Goal: Transaction & Acquisition: Obtain resource

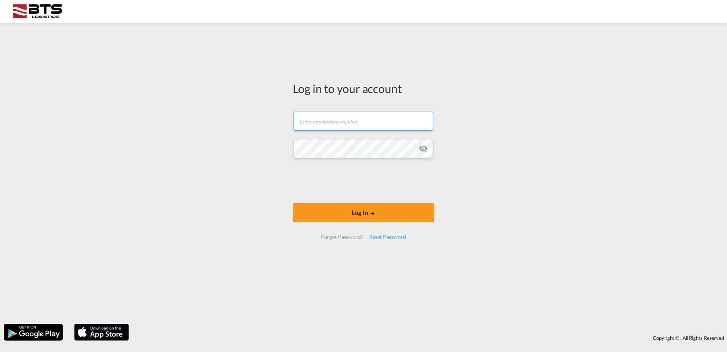
click at [371, 119] on input "text" at bounding box center [364, 120] width 140 height 19
type input "[EMAIL_ADDRESS][DOMAIN_NAME]"
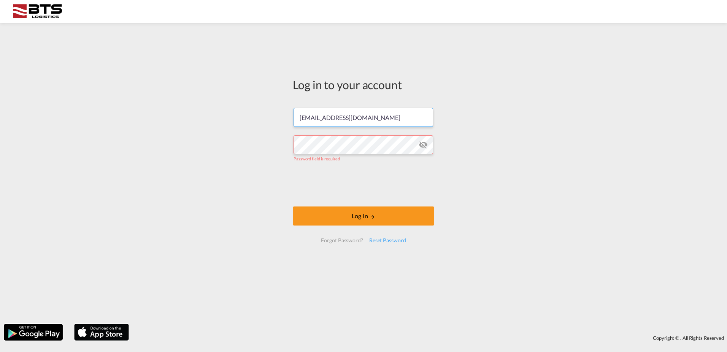
drag, startPoint x: 362, startPoint y: 119, endPoint x: 244, endPoint y: 118, distance: 117.9
click at [244, 119] on div "Log in to your account [EMAIL_ADDRESS][DOMAIN_NAME] Password field is required …" at bounding box center [363, 173] width 727 height 293
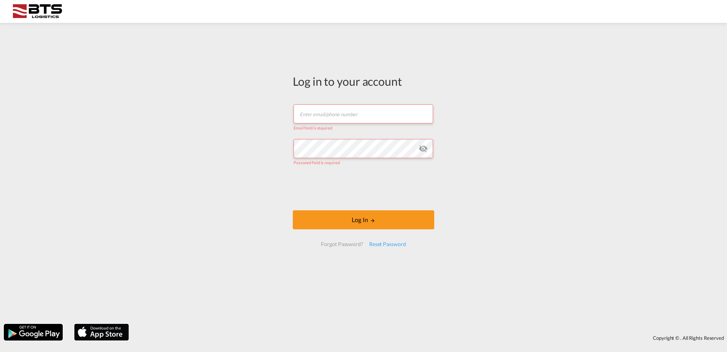
click at [359, 106] on input "text" at bounding box center [364, 113] width 140 height 19
type input "r"
click at [293, 210] on button "Log In" at bounding box center [364, 219] width 142 height 19
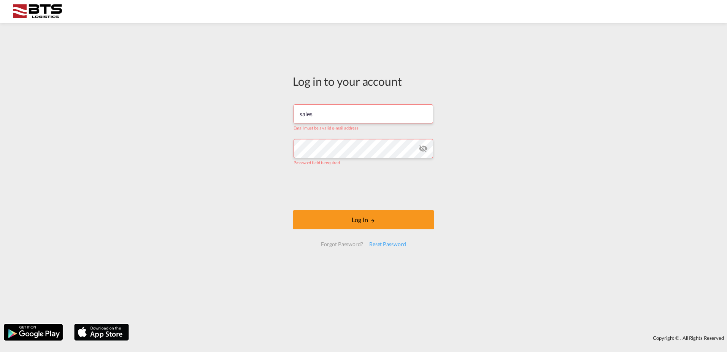
type input "[DOMAIN_NAME][EMAIL_ADDRESS][DOMAIN_NAME]"
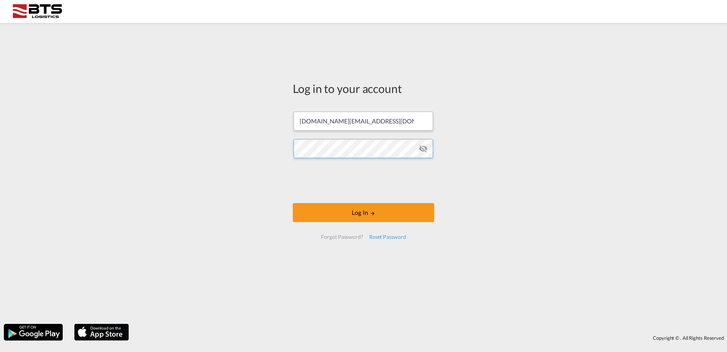
click at [293, 203] on button "Log In" at bounding box center [364, 212] width 142 height 19
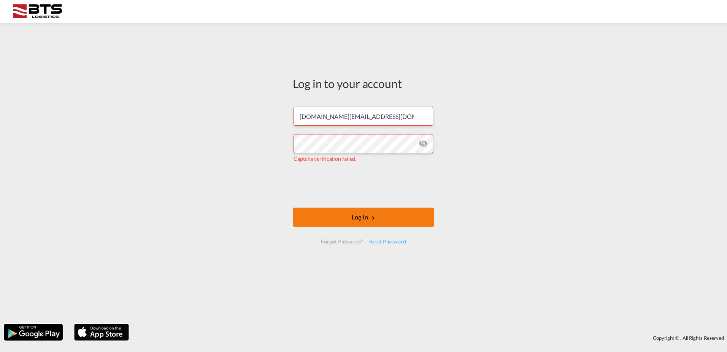
click at [398, 214] on button "Log In" at bounding box center [364, 216] width 142 height 19
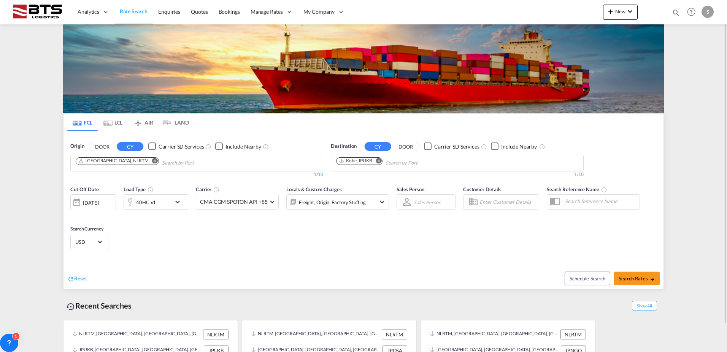
click at [152, 161] on md-icon "Remove" at bounding box center [155, 161] width 6 height 6
click at [379, 161] on md-icon "Remove" at bounding box center [379, 161] width 6 height 6
click at [227, 165] on body "Analytics Reports Dashboard Rate Search Enquiries Quotes Bookings" at bounding box center [363, 176] width 727 height 352
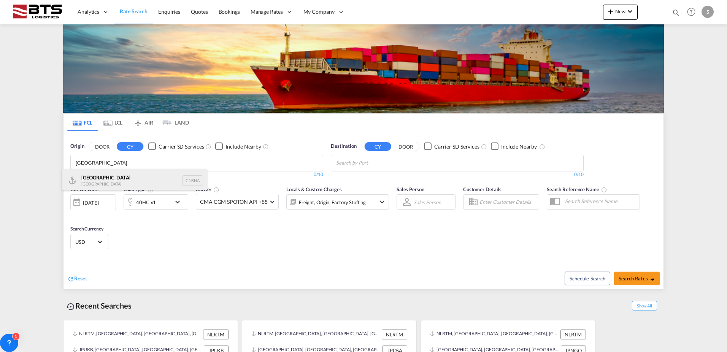
type input "[GEOGRAPHIC_DATA]"
click at [80, 181] on div "Shanghai [GEOGRAPHIC_DATA] CNSHA" at bounding box center [134, 180] width 145 height 23
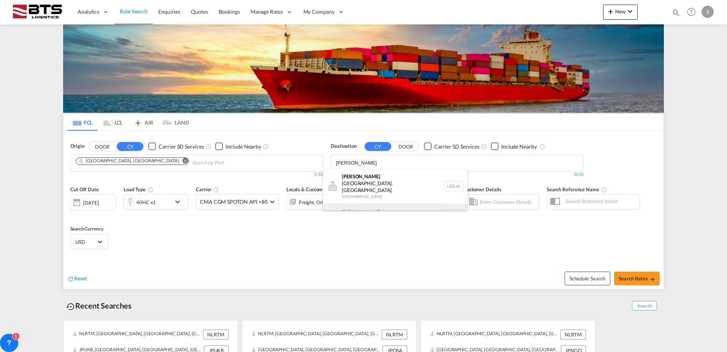
type input "[PERSON_NAME]"
click at [377, 203] on div "[PERSON_NAME] dam [GEOGRAPHIC_DATA] NLRTM" at bounding box center [395, 214] width 145 height 23
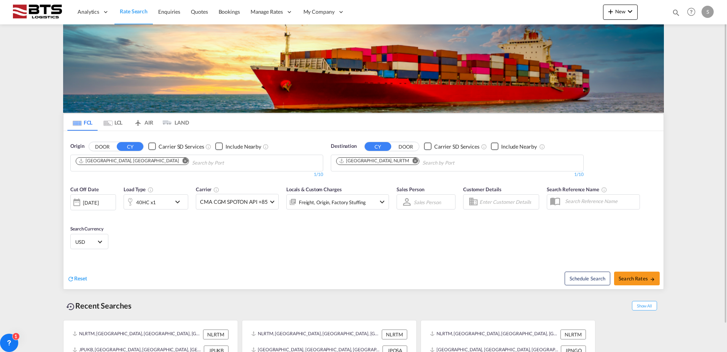
click at [168, 198] on div "40HC x1" at bounding box center [147, 201] width 47 height 15
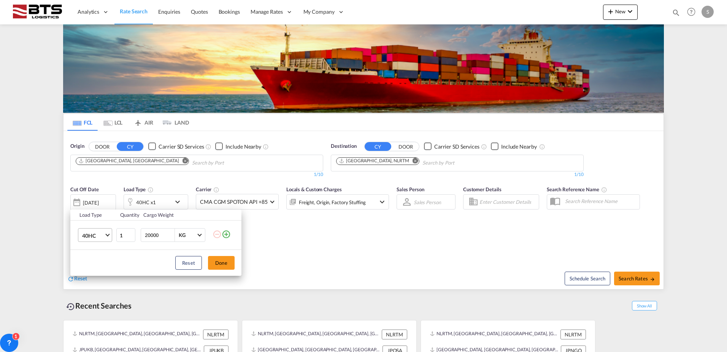
click at [110, 235] on md-select-value "40HC" at bounding box center [96, 234] width 30 height 13
click at [106, 200] on md-option "20GP" at bounding box center [102, 198] width 52 height 18
click at [225, 265] on button "Done" at bounding box center [221, 263] width 27 height 14
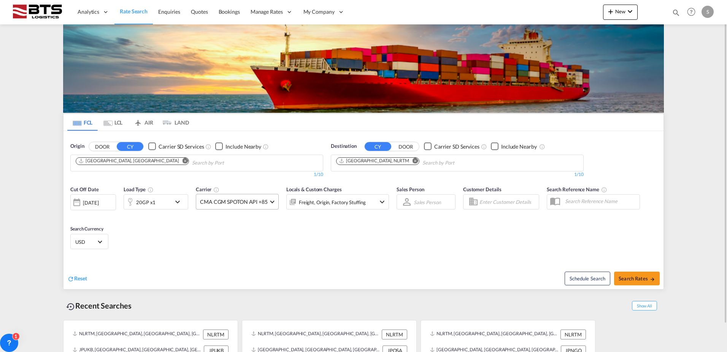
click at [271, 204] on md-select-value "CMA CGM SPOTON API +85" at bounding box center [237, 201] width 82 height 15
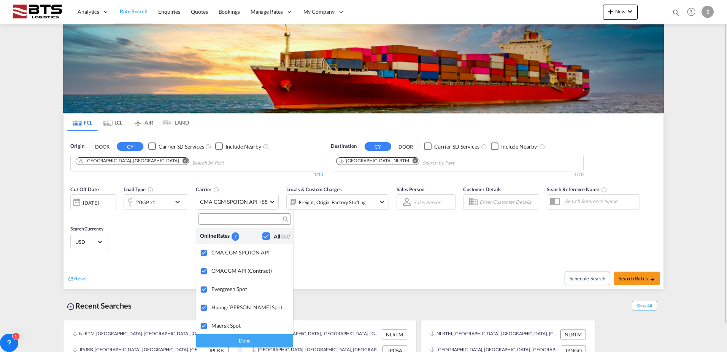
drag, startPoint x: 538, startPoint y: 271, endPoint x: 569, endPoint y: 270, distance: 31.2
click at [538, 270] on md-backdrop at bounding box center [363, 176] width 727 height 352
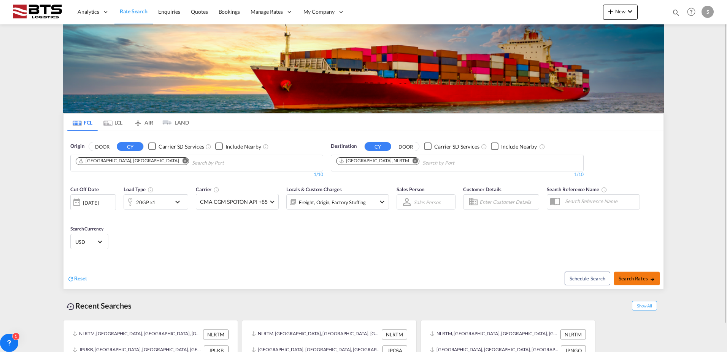
click at [628, 273] on button "Search Rates" at bounding box center [637, 278] width 46 height 14
type input "CNSHA to NLRTM / [DATE]"
